Goal: Task Accomplishment & Management: Manage account settings

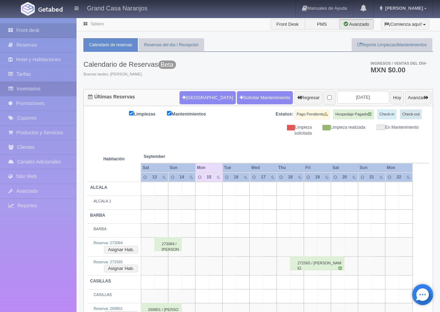
click at [30, 90] on link "Inventarios" at bounding box center [38, 89] width 77 height 14
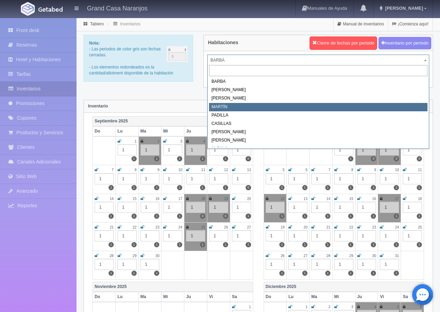
select select "2063"
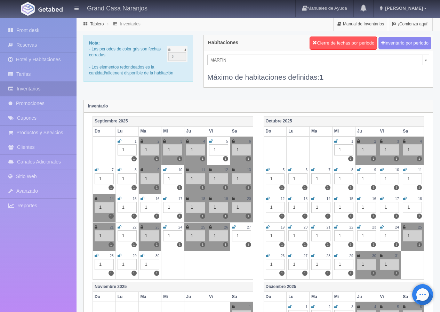
drag, startPoint x: 119, startPoint y: 198, endPoint x: 133, endPoint y: 198, distance: 13.2
click at [120, 198] on icon at bounding box center [120, 199] width 4 height 4
